Goal: Task Accomplishment & Management: Complete application form

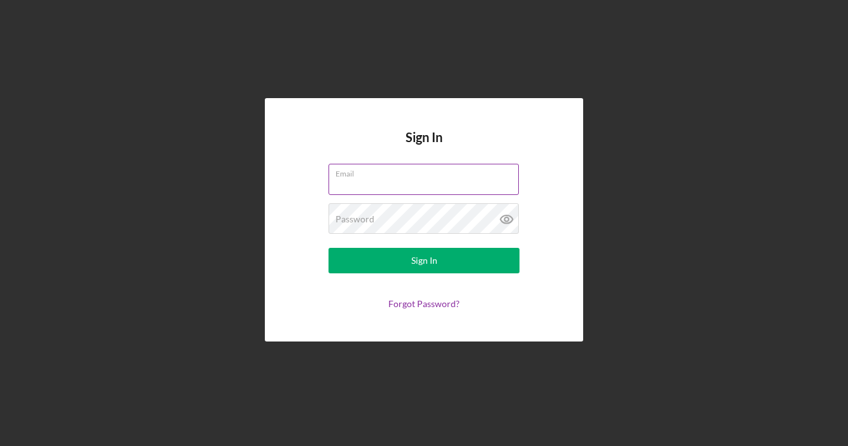
click at [381, 188] on input "Email" at bounding box center [424, 179] width 190 height 31
type input "[PERSON_NAME][EMAIL_ADDRESS][DOMAIN_NAME]"
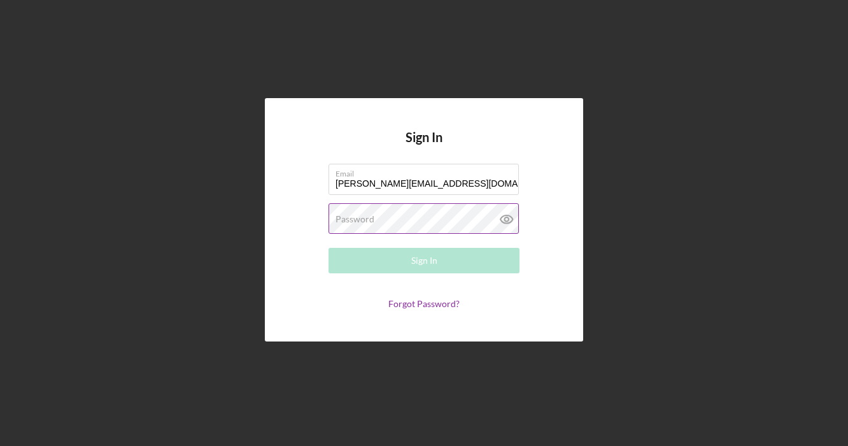
click at [373, 222] on label "Password" at bounding box center [355, 219] width 39 height 10
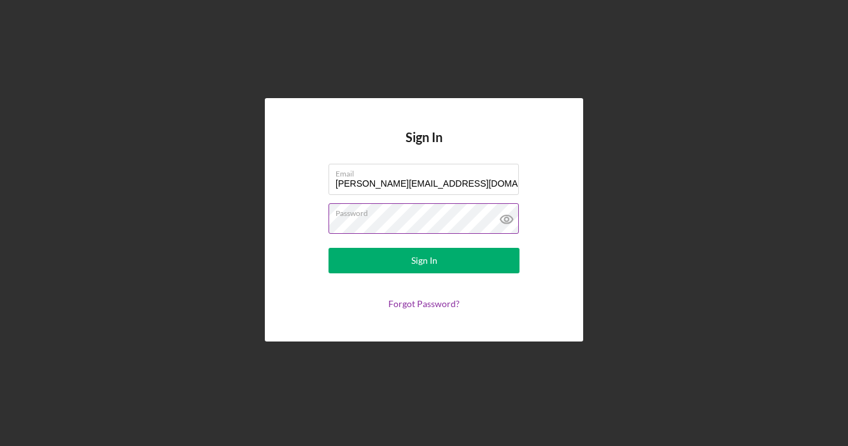
click at [329, 248] on button "Sign In" at bounding box center [424, 260] width 191 height 25
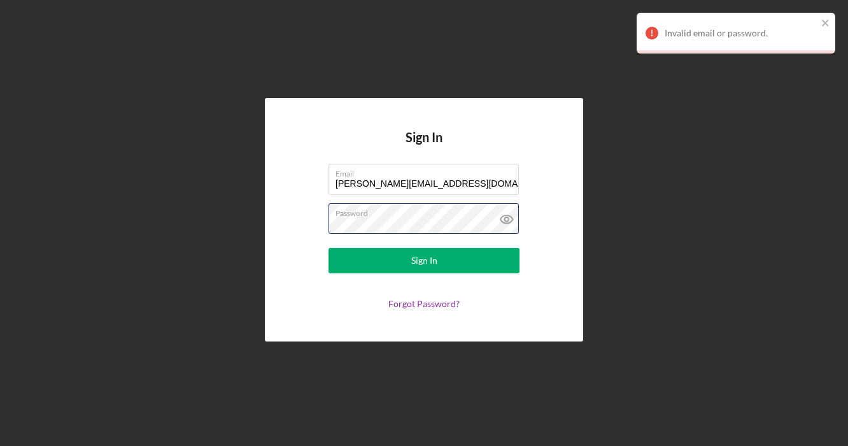
click at [290, 225] on div "Sign In Email [PERSON_NAME][EMAIL_ADDRESS][DOMAIN_NAME] Password Sign In Forgot…" at bounding box center [424, 219] width 318 height 243
click at [329, 248] on button "Sign In" at bounding box center [424, 260] width 191 height 25
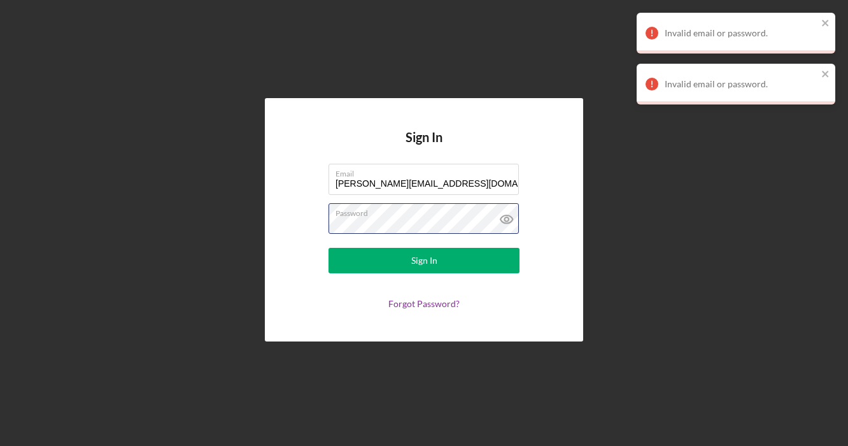
click at [278, 224] on div "Sign In Email [PERSON_NAME][EMAIL_ADDRESS][DOMAIN_NAME] Password Sign In Forgot…" at bounding box center [424, 219] width 318 height 243
click at [504, 224] on icon at bounding box center [507, 219] width 32 height 32
click at [250, 225] on div "Sign In Email [PERSON_NAME][EMAIL_ADDRESS][DOMAIN_NAME] Password Sign In Forgot…" at bounding box center [424, 220] width 836 height 440
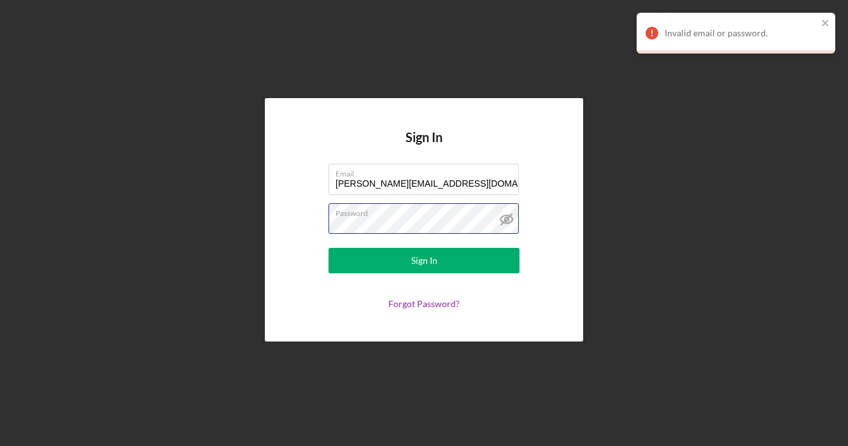
click at [329, 248] on button "Sign In" at bounding box center [424, 260] width 191 height 25
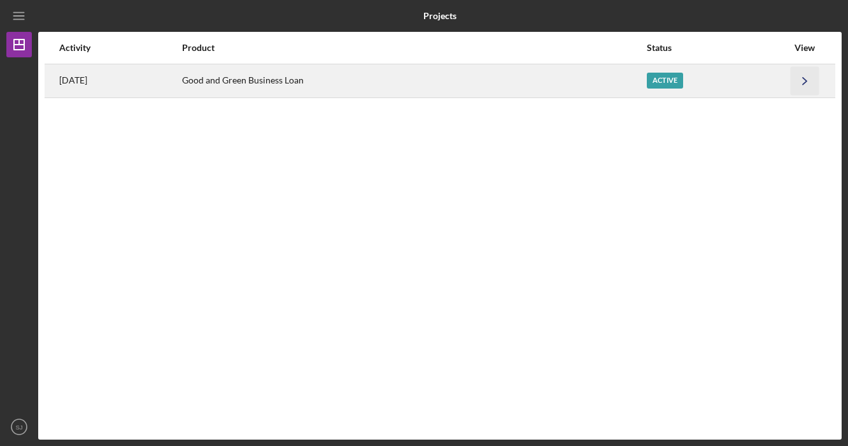
click at [801, 87] on icon "Icon/Navigate" at bounding box center [805, 80] width 29 height 29
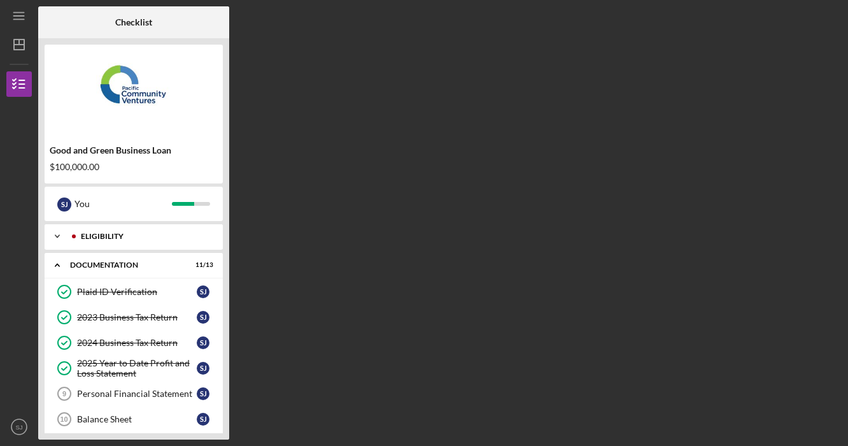
click at [106, 234] on div "Eligibility" at bounding box center [144, 236] width 126 height 8
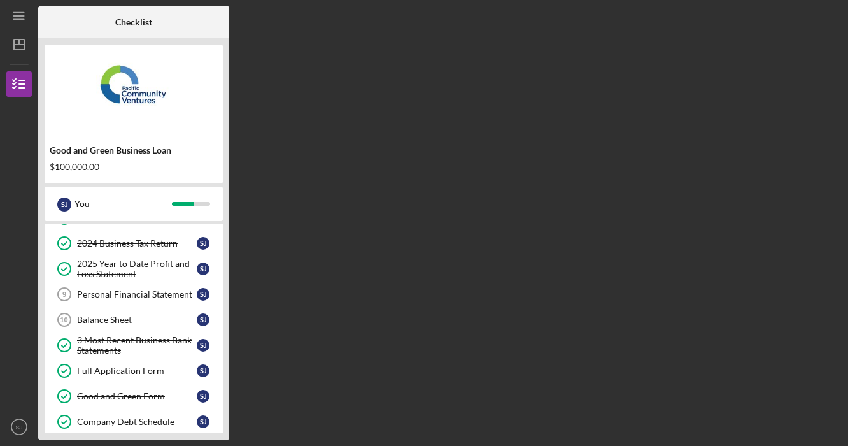
scroll to position [254, 0]
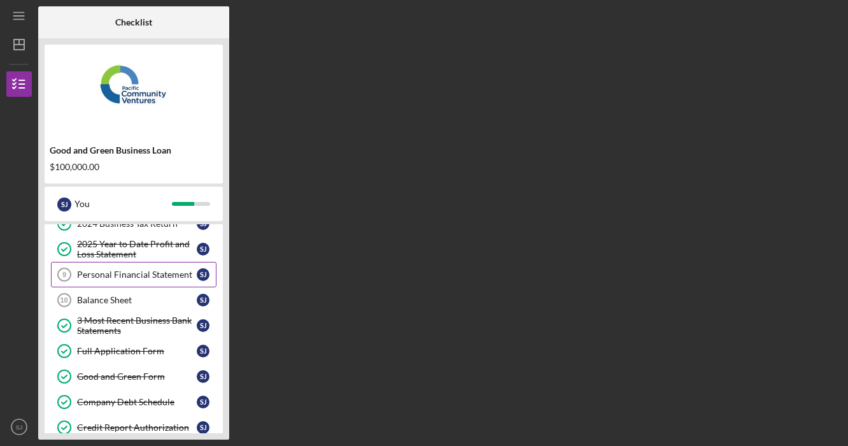
click at [138, 271] on div "Personal Financial Statement" at bounding box center [137, 274] width 120 height 10
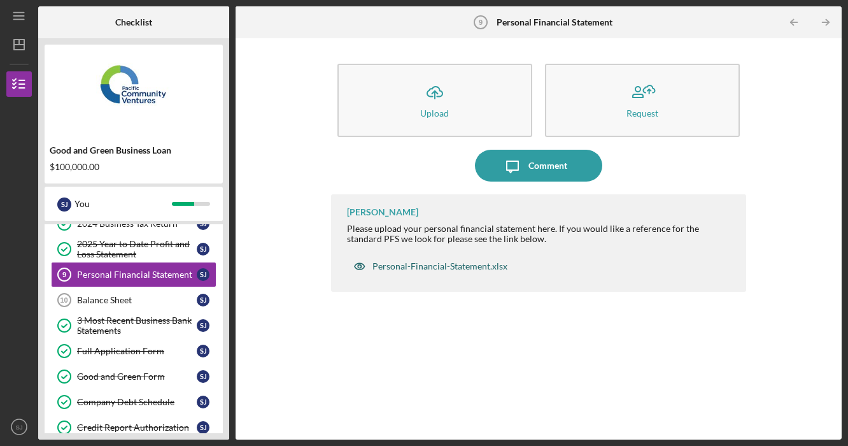
click at [468, 266] on div "Personal-Financial-Statement.xlsx" at bounding box center [440, 266] width 135 height 10
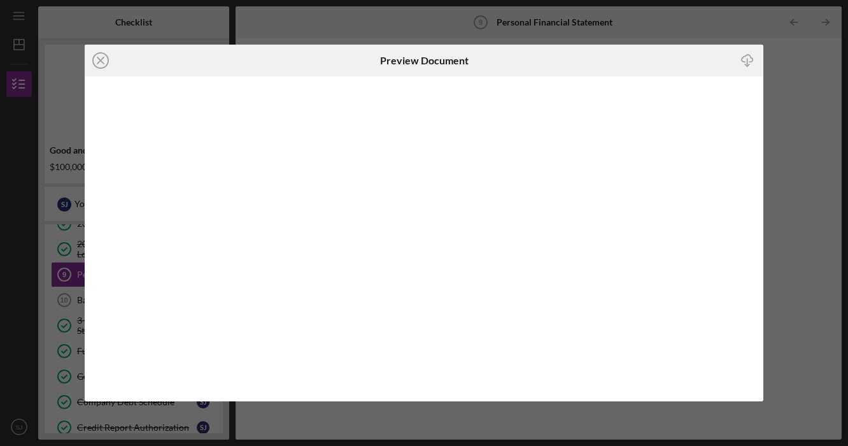
click at [746, 67] on icon "Icon/Download" at bounding box center [747, 60] width 29 height 29
click at [103, 59] on icon "Icon/Close" at bounding box center [101, 61] width 32 height 32
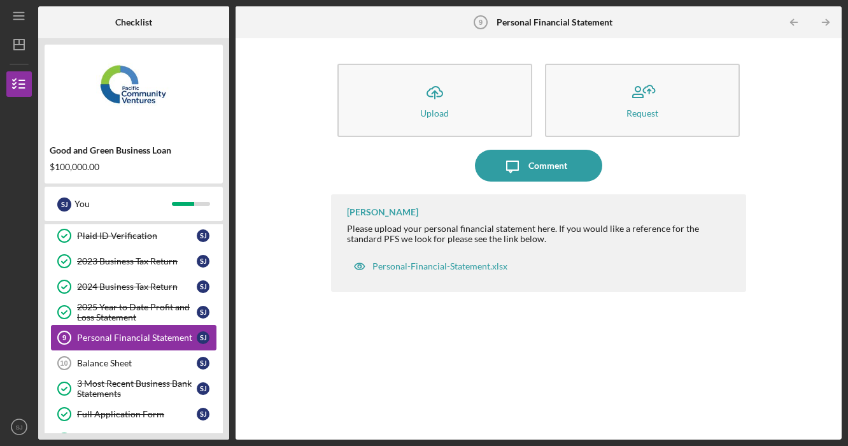
scroll to position [178, 0]
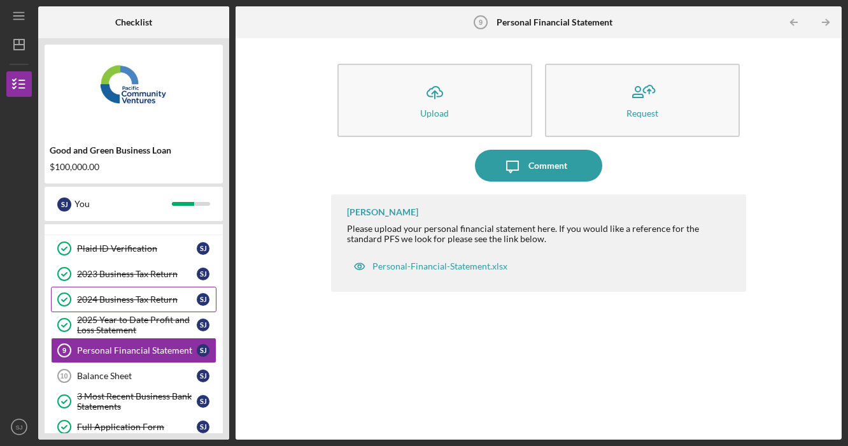
click at [147, 292] on link "2024 Business Tax Return 2024 Business Tax Return [PERSON_NAME]" at bounding box center [134, 299] width 166 height 25
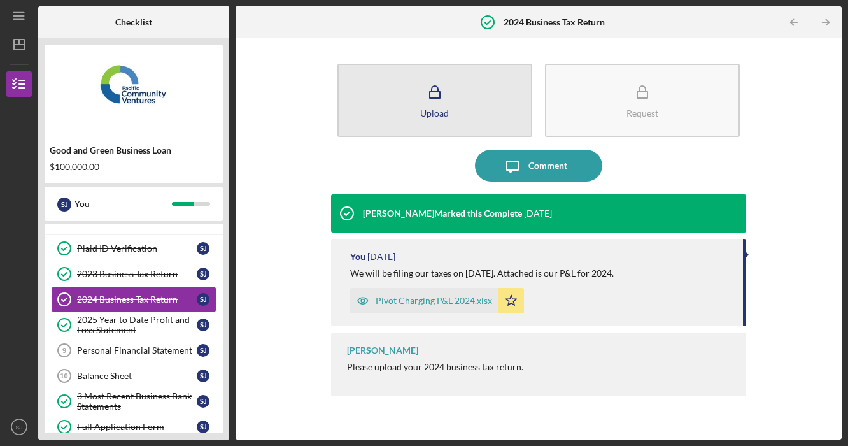
click at [425, 111] on div "Upload" at bounding box center [434, 113] width 29 height 10
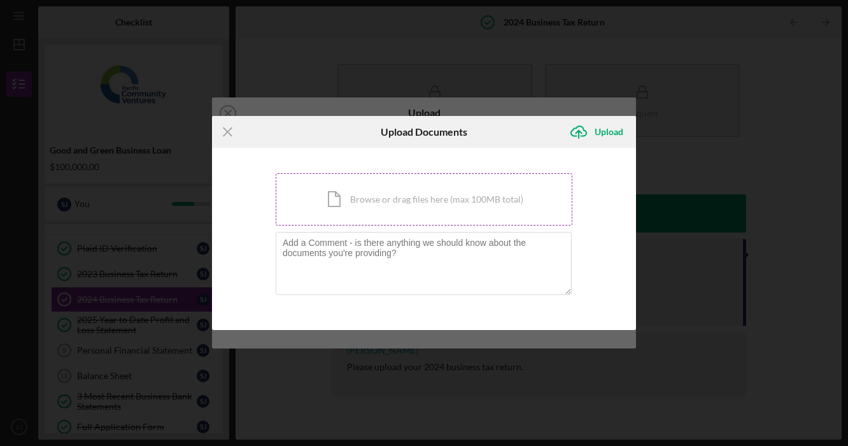
click at [387, 197] on div "Icon/Document Browse or drag files here (max 100MB total) Tap to choose files o…" at bounding box center [424, 199] width 297 height 52
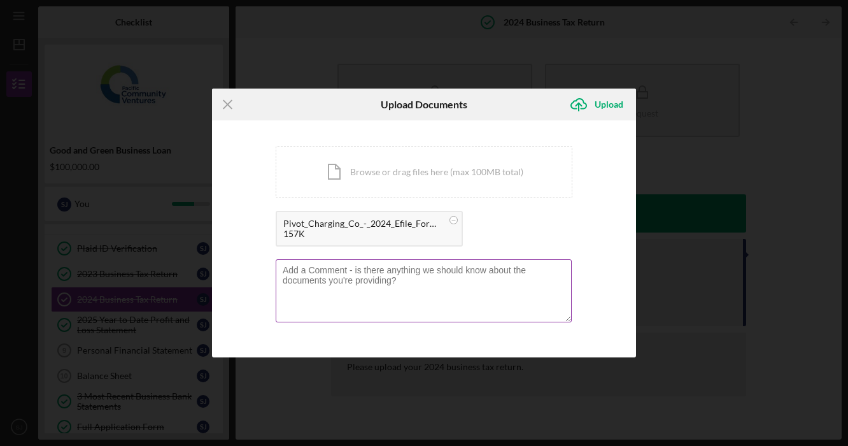
click at [410, 283] on textarea at bounding box center [424, 290] width 296 height 62
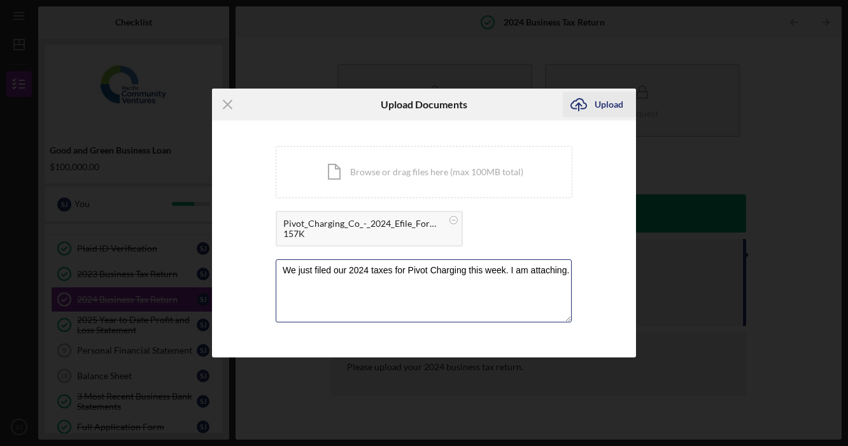
type textarea "We just filed our 2024 taxes for Pivot Charging this week. I am attaching."
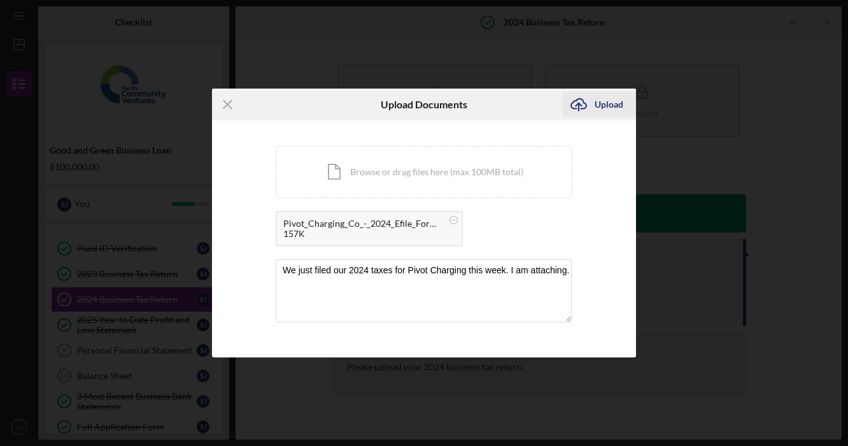
click at [600, 106] on div "Upload" at bounding box center [609, 104] width 29 height 25
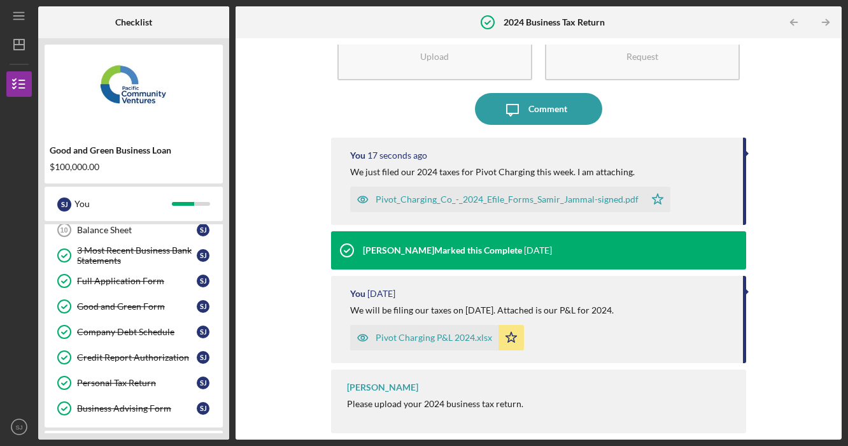
scroll to position [327, 0]
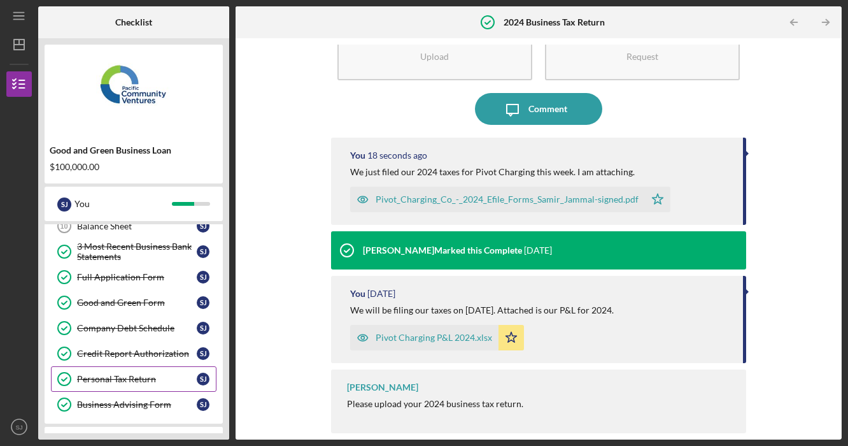
click at [125, 373] on link "Personal Tax Return Personal Tax Return [PERSON_NAME]" at bounding box center [134, 378] width 166 height 25
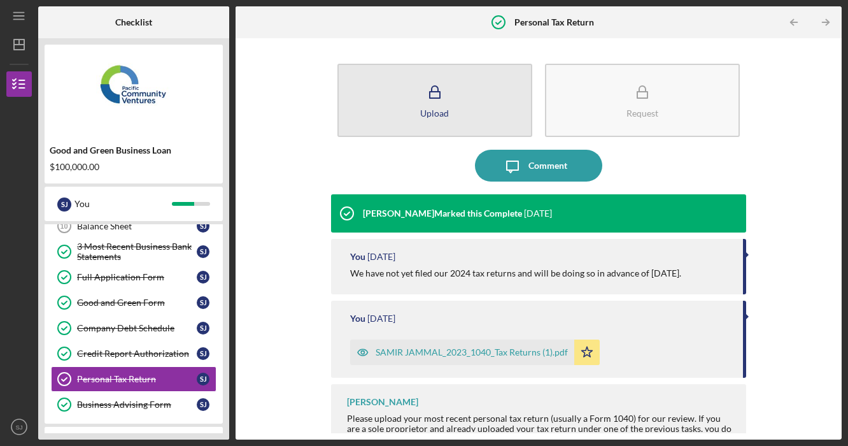
click at [459, 104] on button "Upload" at bounding box center [435, 100] width 195 height 73
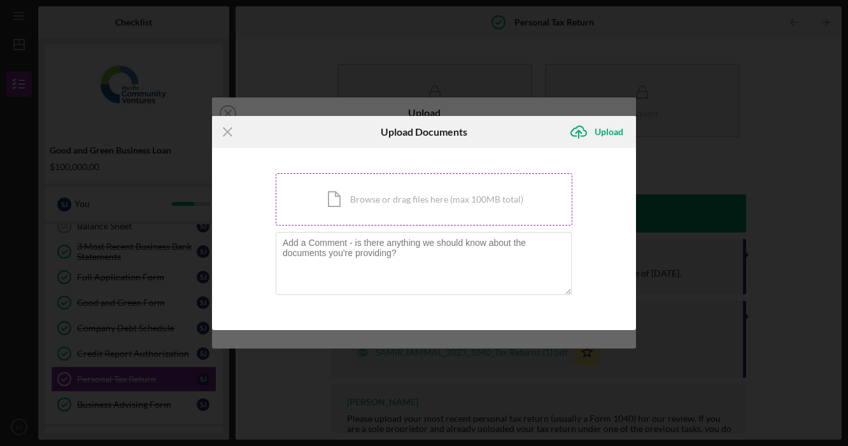
click at [399, 199] on div "Icon/Document Browse or drag files here (max 100MB total) Tap to choose files o…" at bounding box center [424, 199] width 297 height 52
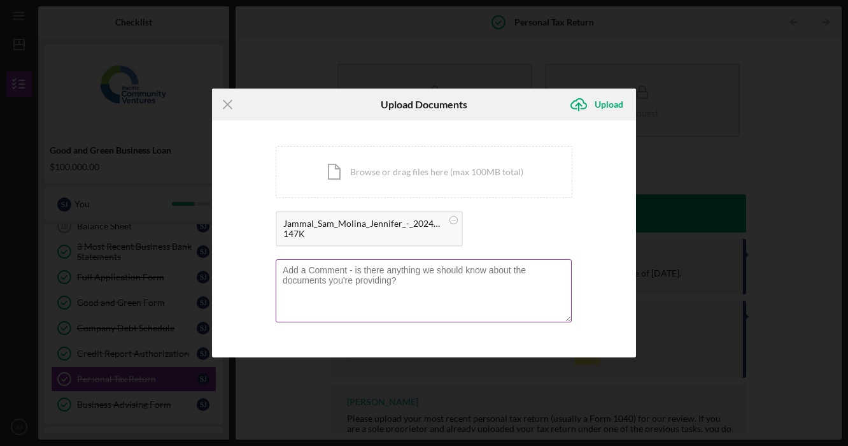
click at [318, 285] on textarea at bounding box center [424, 290] width 296 height 62
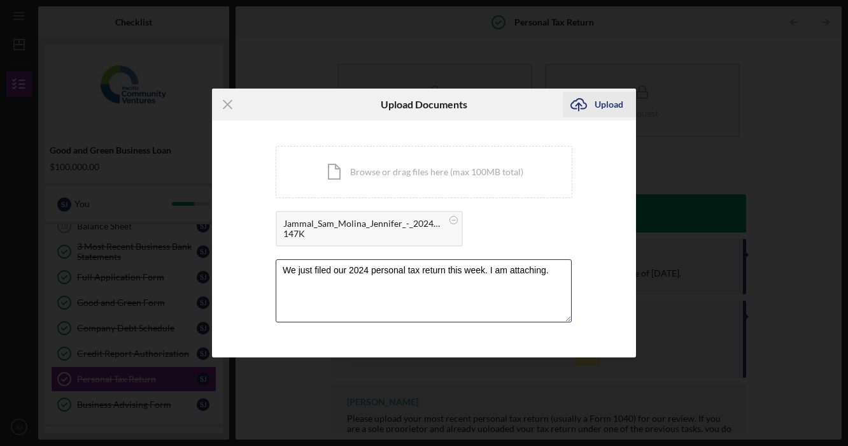
type textarea "We just filed our 2024 personal tax return this week. I am attaching."
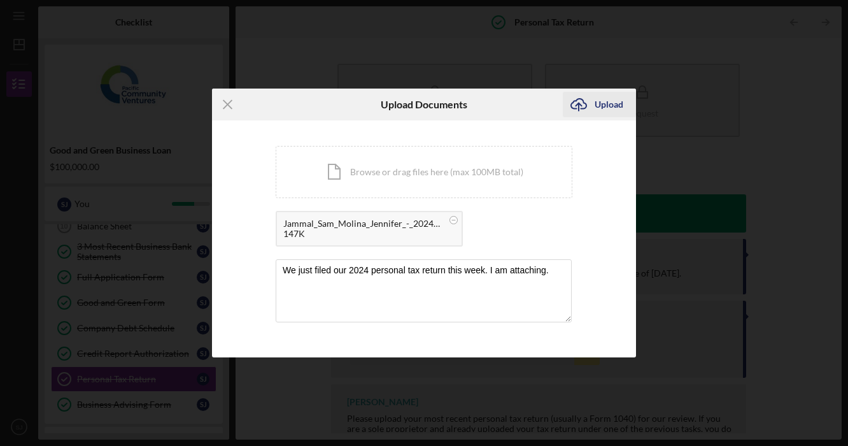
click at [597, 112] on div "Upload" at bounding box center [609, 104] width 29 height 25
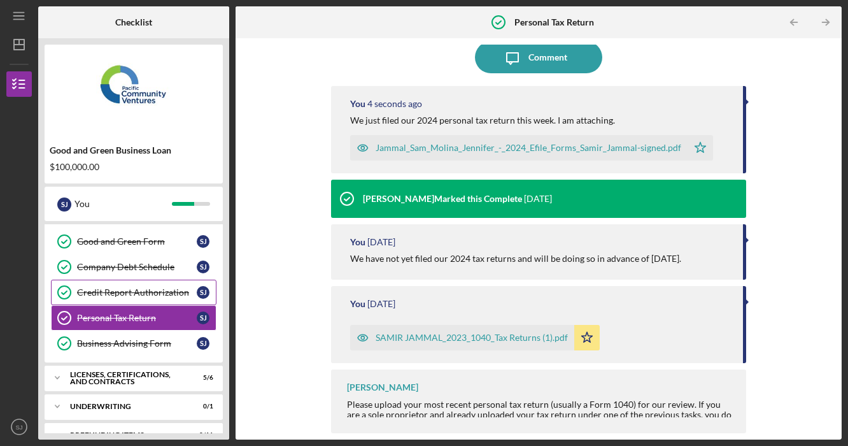
scroll to position [410, 0]
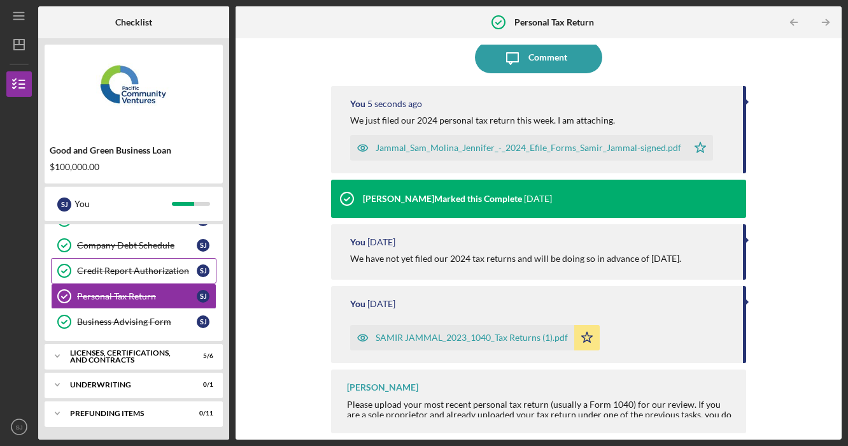
click at [151, 353] on div "Licenses, Certifications, and Contracts" at bounding box center [125, 356] width 111 height 15
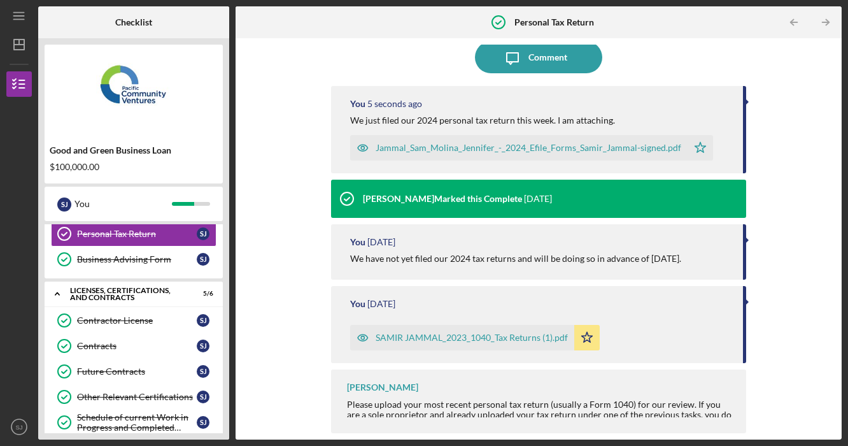
scroll to position [570, 0]
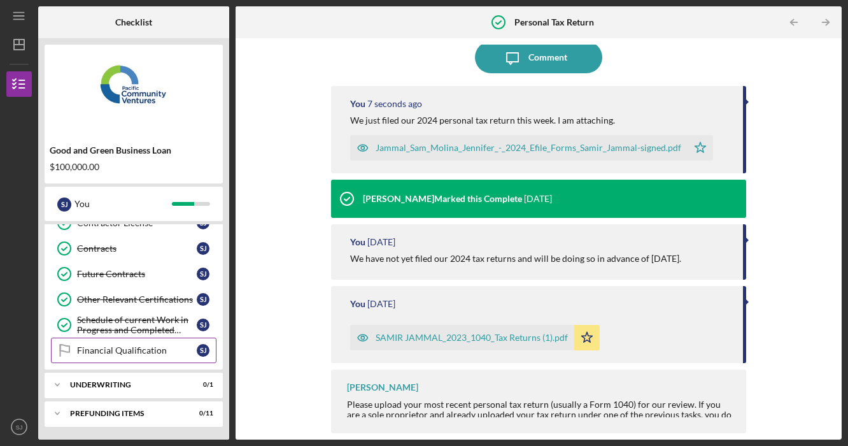
click at [150, 340] on link "Financial Qualification Financial Qualification [PERSON_NAME]" at bounding box center [134, 350] width 166 height 25
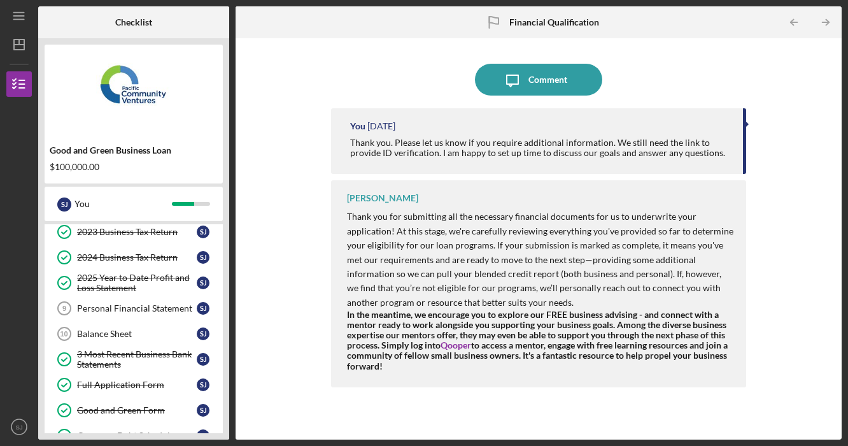
scroll to position [199, 0]
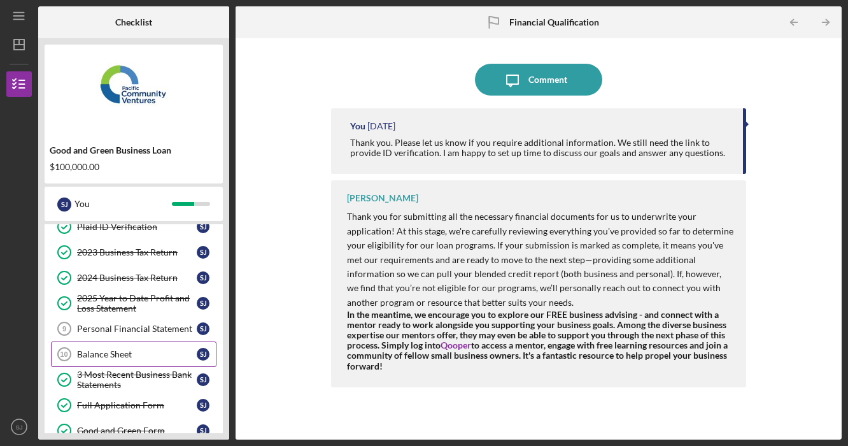
click at [137, 348] on link "Balance Sheet 10 Balance Sheet [PERSON_NAME]" at bounding box center [134, 353] width 166 height 25
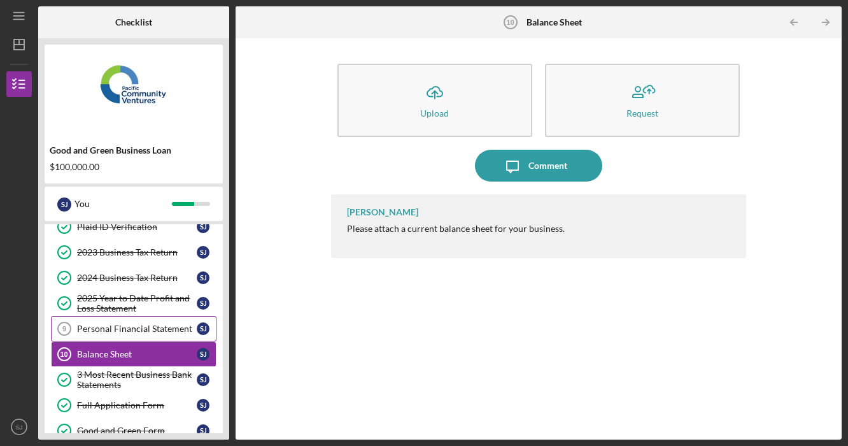
click at [125, 326] on div "Personal Financial Statement" at bounding box center [137, 329] width 120 height 10
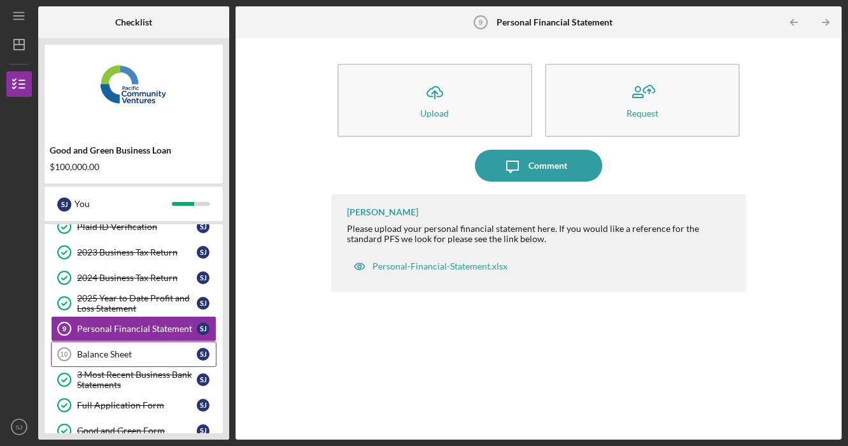
click at [129, 356] on div "Balance Sheet" at bounding box center [137, 354] width 120 height 10
